Goal: Transaction & Acquisition: Purchase product/service

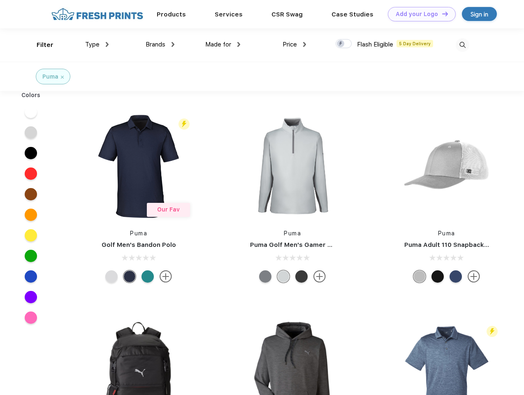
click at [419, 14] on link "Add your Logo Design Tool" at bounding box center [422, 14] width 68 height 14
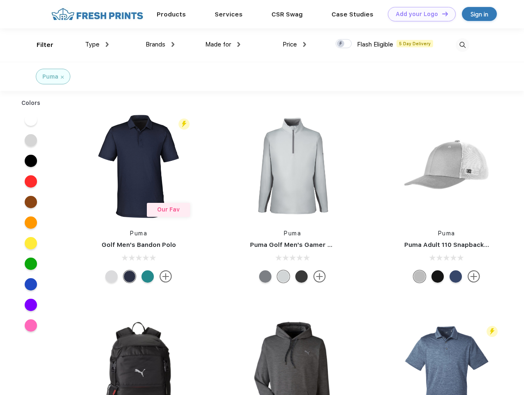
click at [0, 0] on div "Design Tool" at bounding box center [0, 0] width 0 height 0
click at [442, 14] on link "Add your Logo Design Tool" at bounding box center [422, 14] width 68 height 14
click at [40, 45] on div "Filter" at bounding box center [45, 44] width 17 height 9
click at [97, 44] on span "Type" at bounding box center [92, 44] width 14 height 7
click at [160, 44] on span "Brands" at bounding box center [156, 44] width 20 height 7
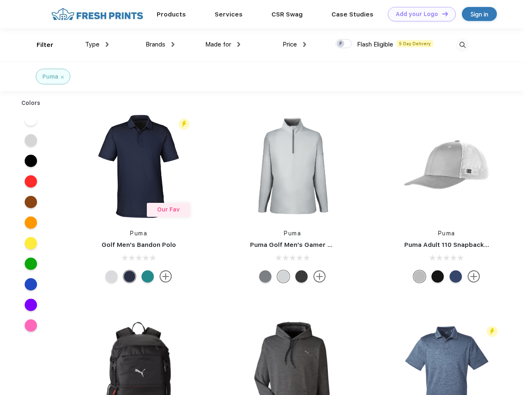
click at [223, 44] on span "Made for" at bounding box center [218, 44] width 26 height 7
click at [295, 44] on span "Price" at bounding box center [290, 44] width 14 height 7
click at [344, 44] on div at bounding box center [344, 43] width 16 height 9
click at [341, 44] on input "checkbox" at bounding box center [338, 41] width 5 height 5
click at [463, 45] on img at bounding box center [463, 45] width 14 height 14
